Goal: Information Seeking & Learning: Learn about a topic

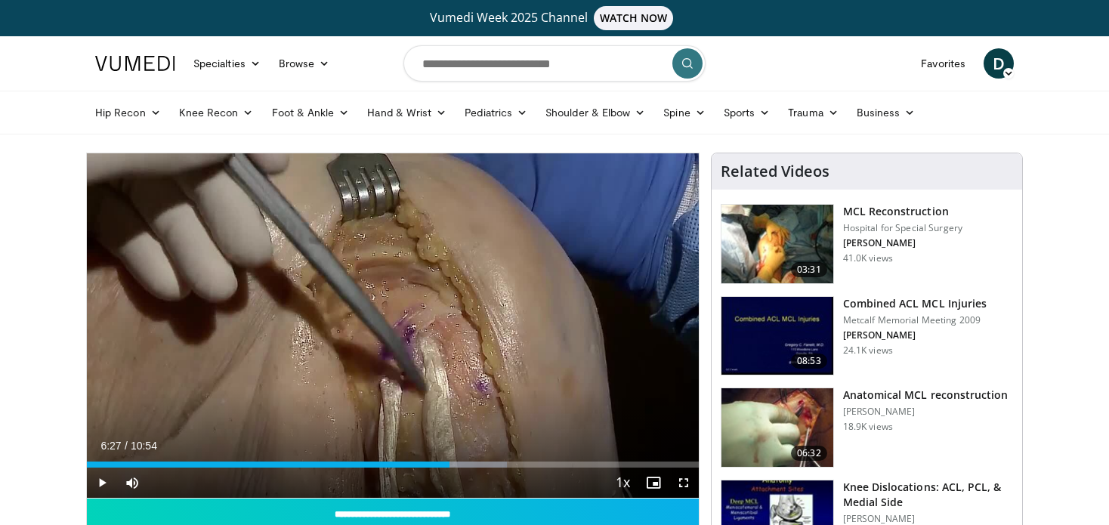
scroll to position [60, 0]
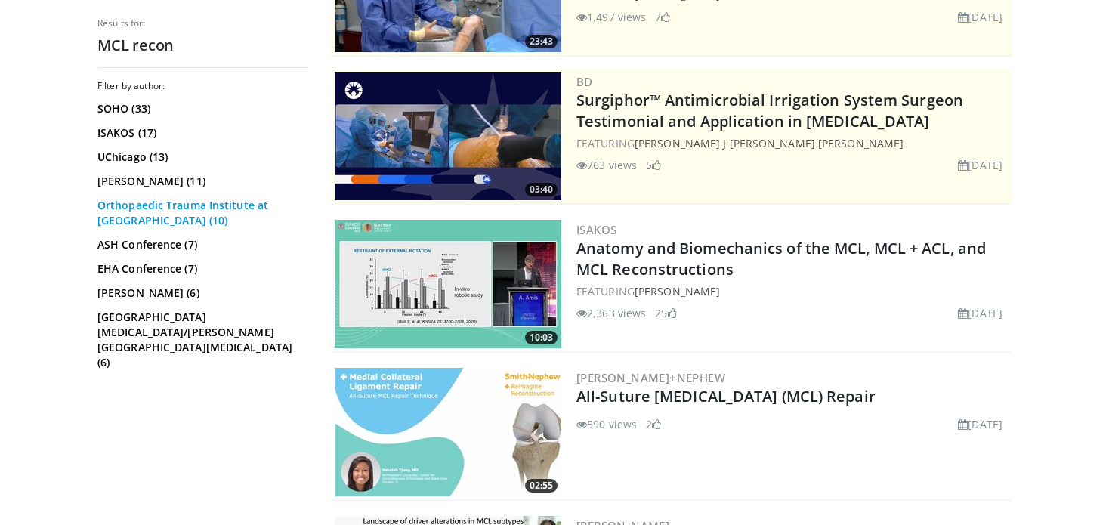
scroll to position [248, 0]
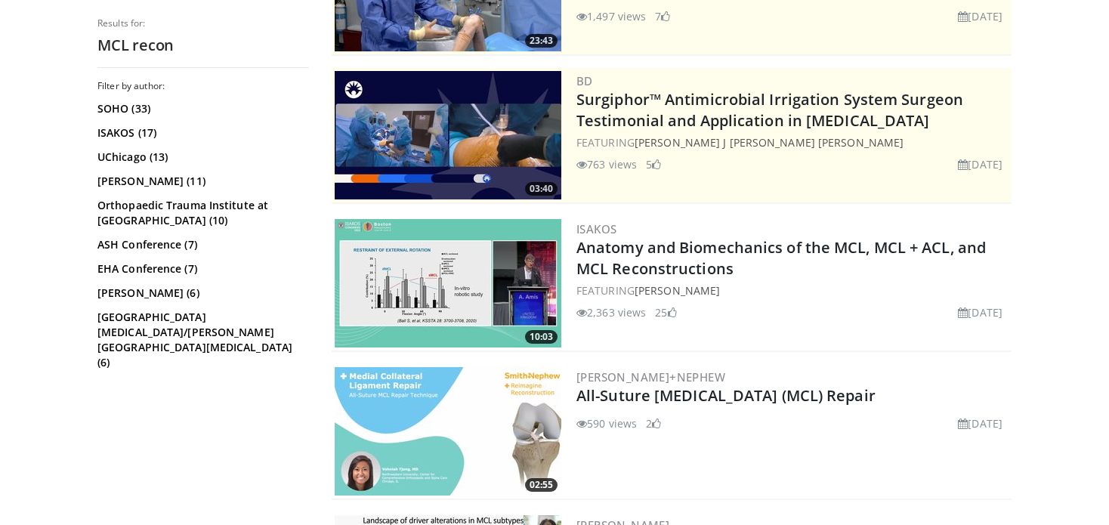
click at [397, 281] on img at bounding box center [448, 283] width 227 height 128
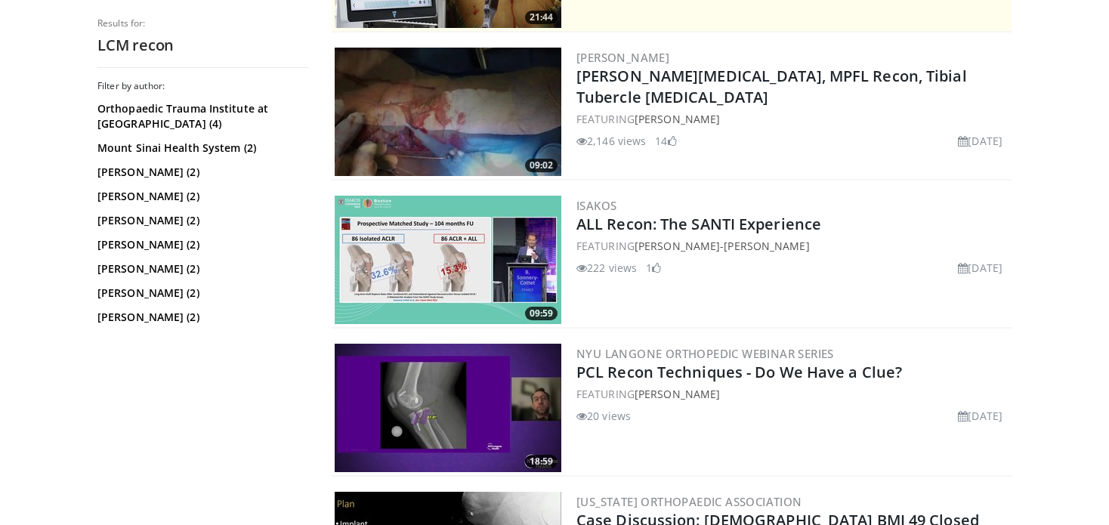
scroll to position [420, 0]
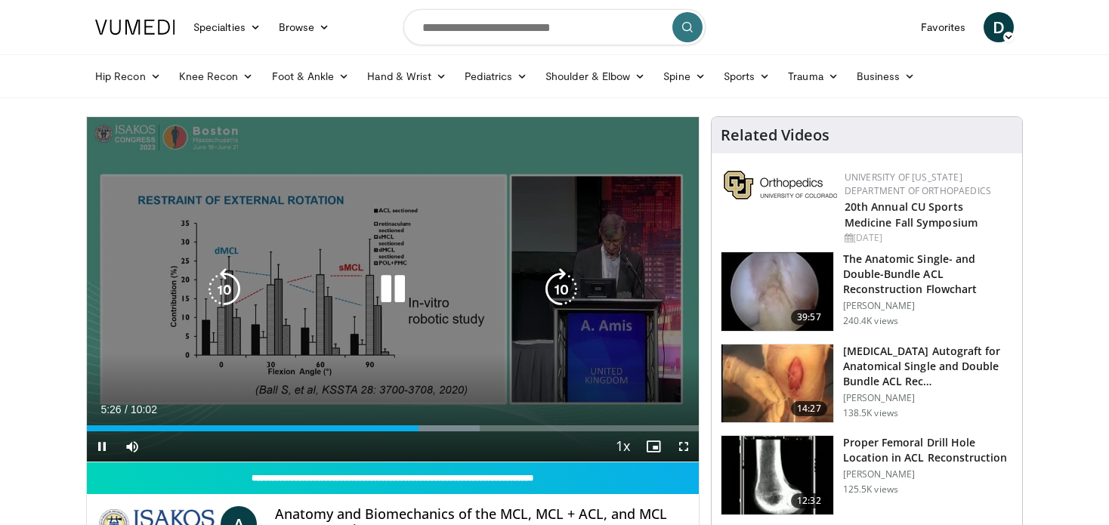
click at [207, 266] on div "50 seconds Tap to unmute" at bounding box center [393, 289] width 612 height 344
